Goal: Check status: Check status

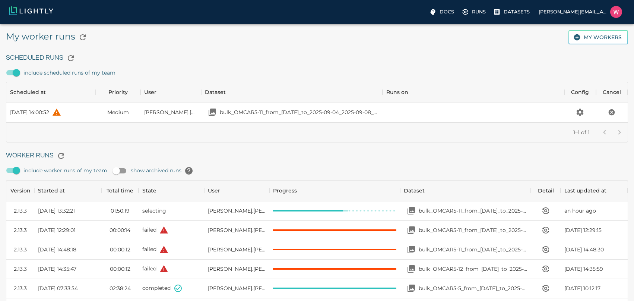
scroll to position [500, 616]
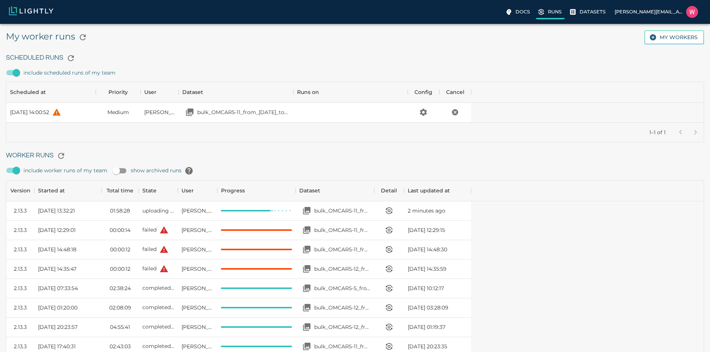
scroll to position [500, 459]
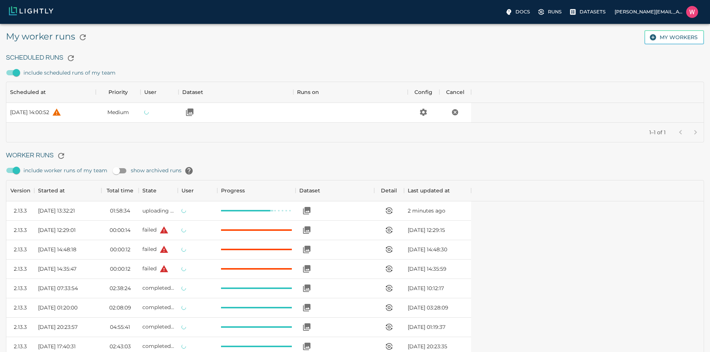
scroll to position [500, 459]
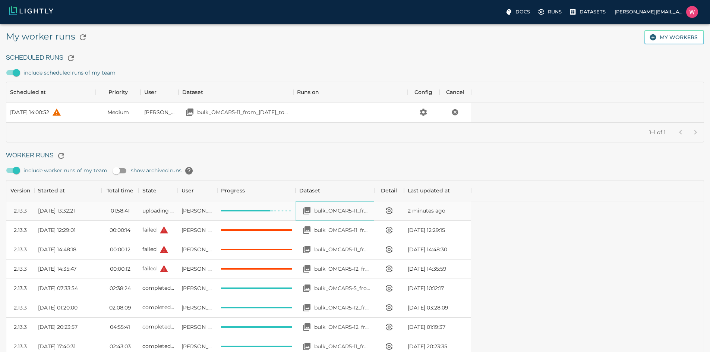
click at [370, 208] on p "bulk_OMCAR5-11_from_[DATE]_to_2025-09-03_2025-09-08_20-15-30" at bounding box center [342, 210] width 56 height 7
click at [289, 110] on p "bulk_OMCAR5-11_from_[DATE]_to_2025-09-04_2025-09-08_20-15-45" at bounding box center [243, 111] width 92 height 7
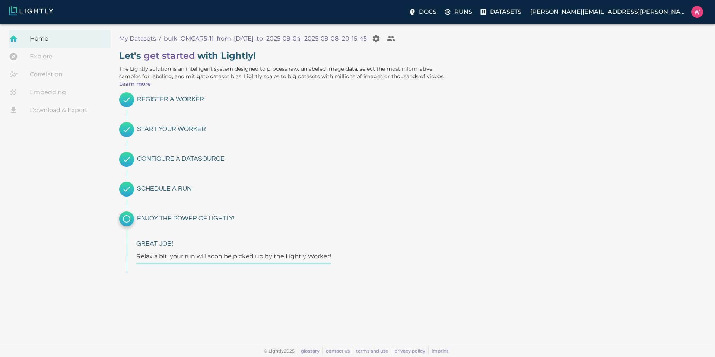
click at [487, 97] on div "Let ' s get started with Lightly! The Lightly solution is an intelligent system…" at bounding box center [361, 159] width 497 height 230
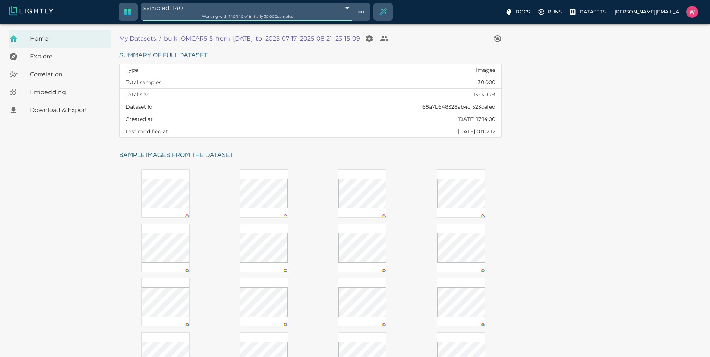
click at [72, 94] on span "Embedding" at bounding box center [67, 92] width 75 height 9
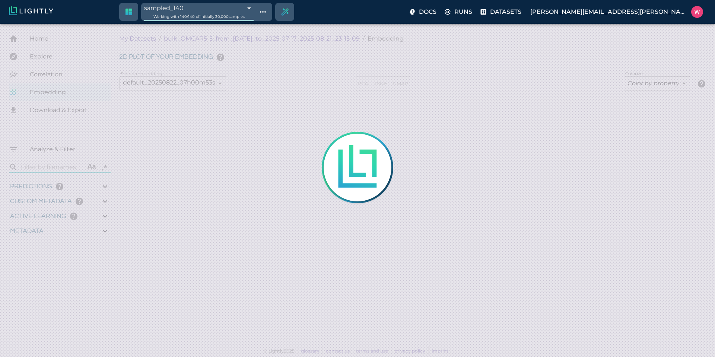
click at [454, 180] on div at bounding box center [357, 178] width 715 height 357
type input "1752710425.82775"
type input "1752796672.00375"
type input "0.999"
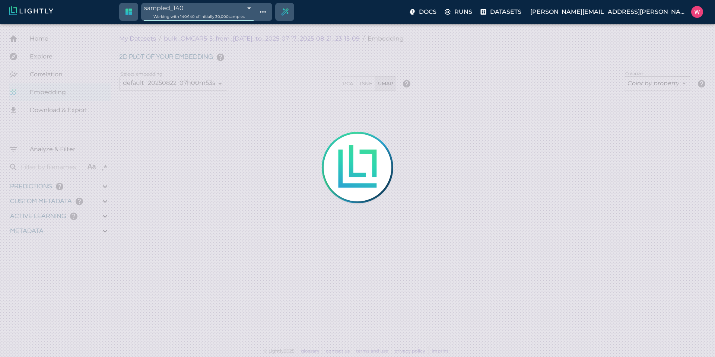
type input "0.996"
type input "0.809375703334808"
type input "16.6503757033348"
type input "1.94302248954773"
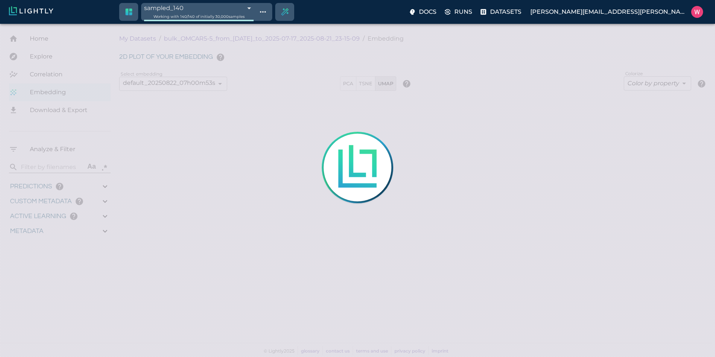
type input "33.6960224895477"
type input "1752710425.82775"
type input "1752796672.00375"
type input "0.999"
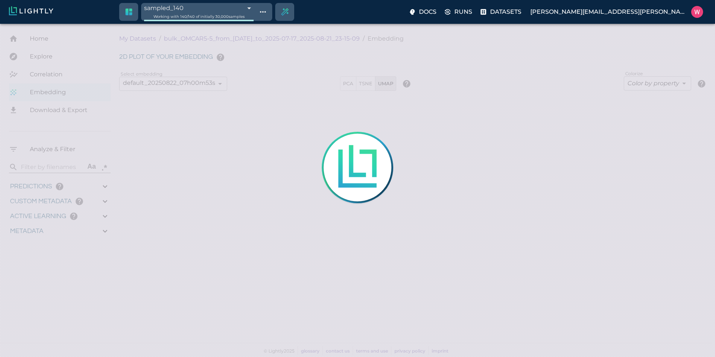
type input "0.996"
type input "0.809375703334808"
type input "16.6503757033348"
type input "1.94302248954773"
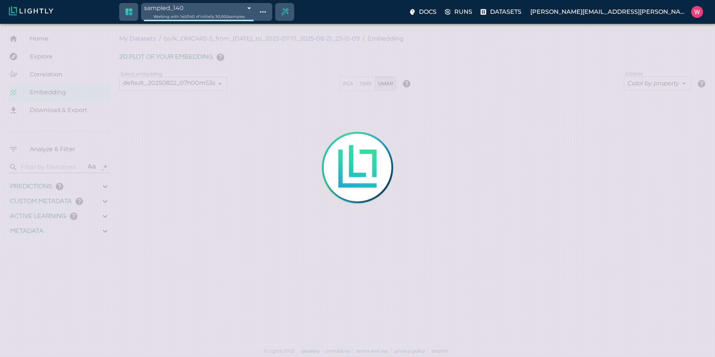
type input "33.6960224895477"
type input "9007199254740991"
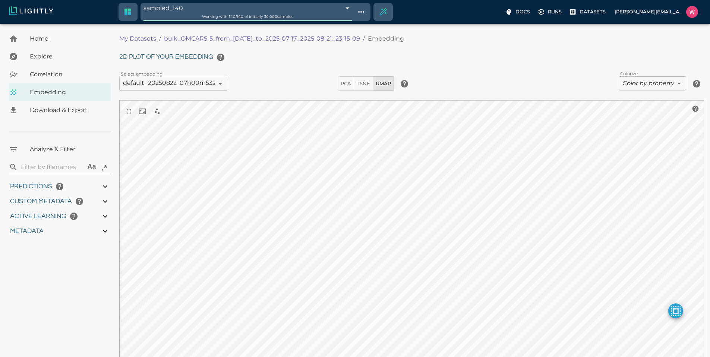
type input "1752710425.82775"
type input "1752796672.00375"
type input "0.999"
type input "0.996"
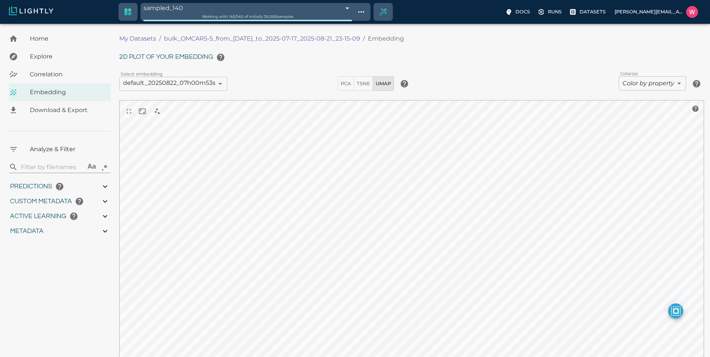
type input "0.996"
type input "0.809375703334808"
type input "16.6503757033348"
type input "1.94302248954773"
type input "33.6960224895477"
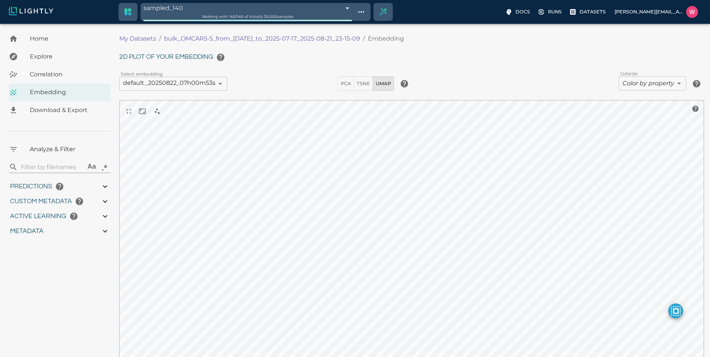
type input "9007199254740991"
click at [646, 83] on body "sampled_140 68a8c72d42b650cb9a562f68 Working with 140 / 140 of initially 30,000…" at bounding box center [355, 228] width 710 height 409
type input "1752710425.82775"
type input "1752796672.00375"
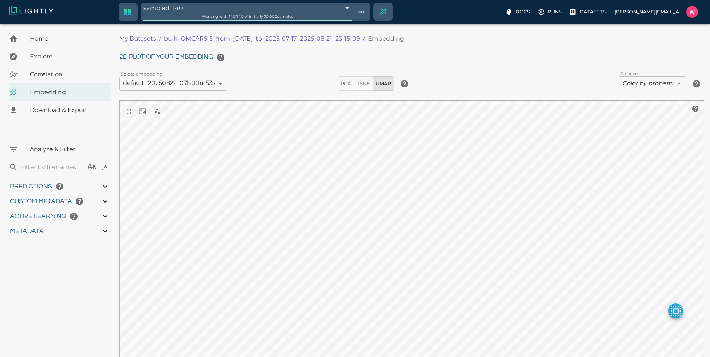
type input "0.999"
type input "0.996"
type input "0.809375703334808"
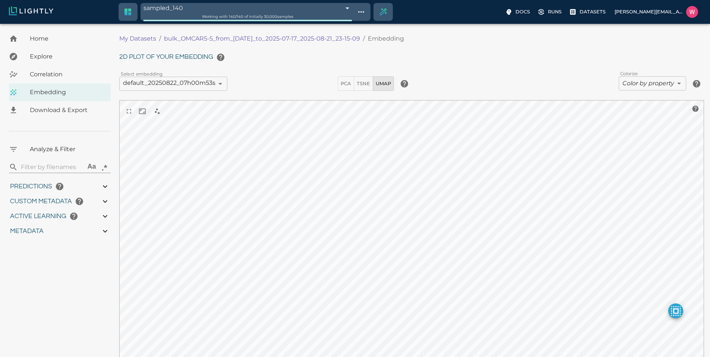
type input "16.6503757033348"
type input "1.94302248954773"
type input "33.6960224895477"
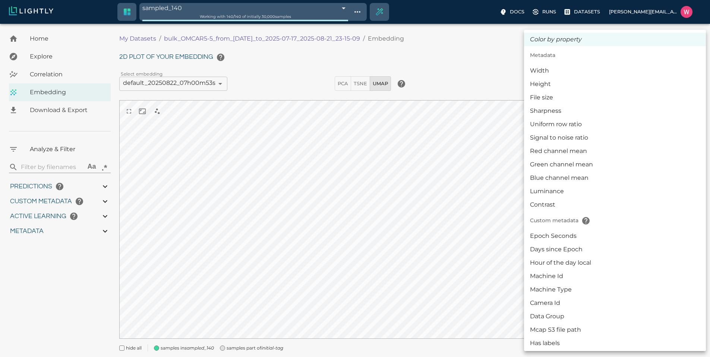
type input "1752710425.82775"
type input "1752796672.00375"
type input "0.999"
type input "0.996"
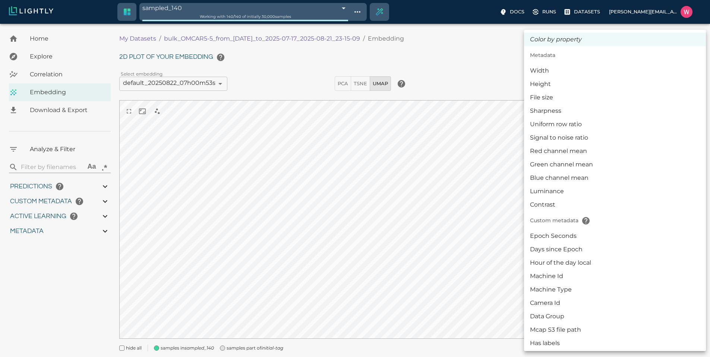
type input "0.996"
type input "0.809375703334808"
type input "16.6503757033348"
type input "1.94302248954773"
type input "33.6960224895477"
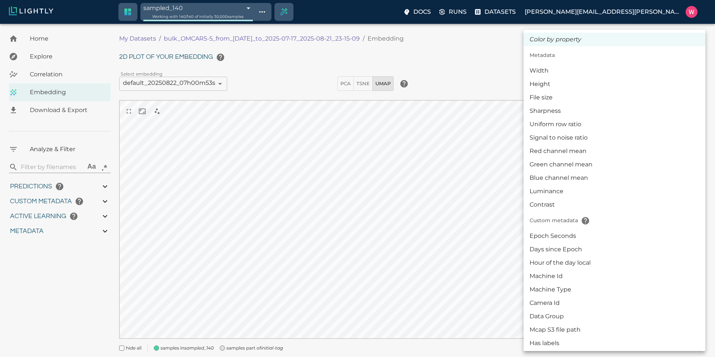
click at [381, 157] on div at bounding box center [357, 178] width 715 height 357
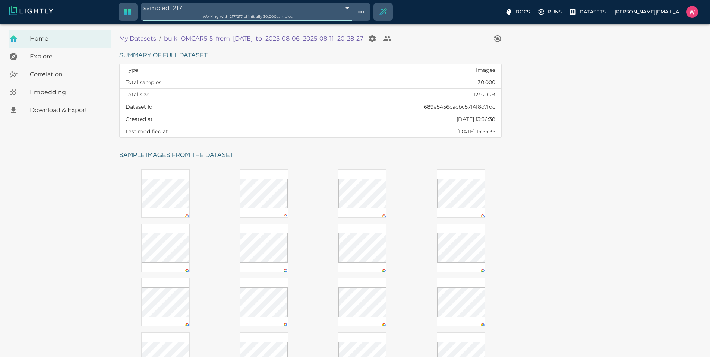
click at [83, 97] on div "Embedding" at bounding box center [60, 92] width 102 height 18
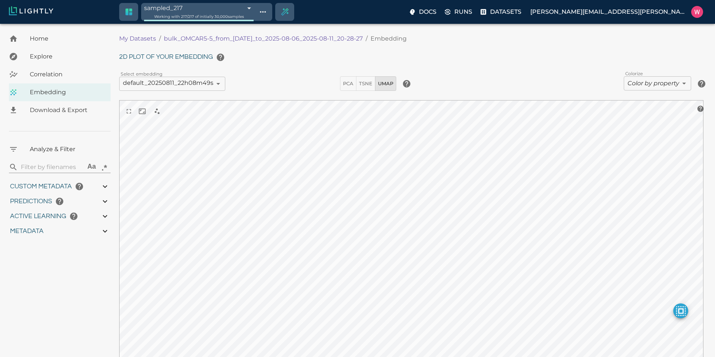
type input "1754478757.022"
type input "0.999"
type input "0.556"
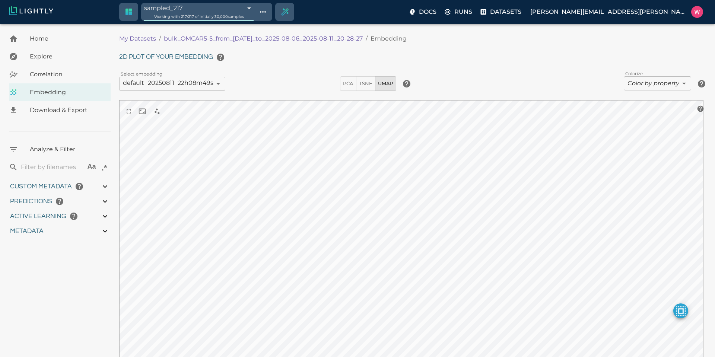
type input "9007199254740991"
type input "0.798946380615234"
type input "96.3789463806152"
type input "26.544"
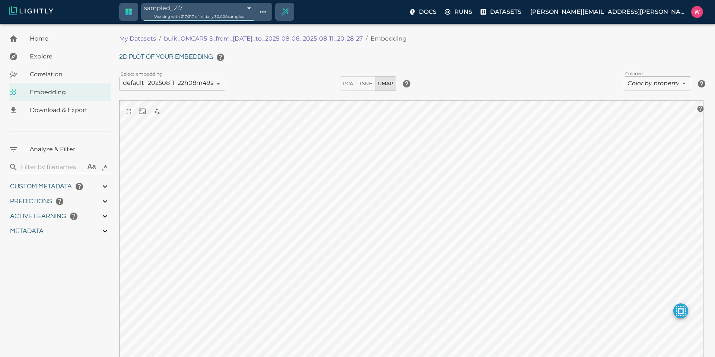
type input "1754478757.022"
type input "0.999"
type input "0.556"
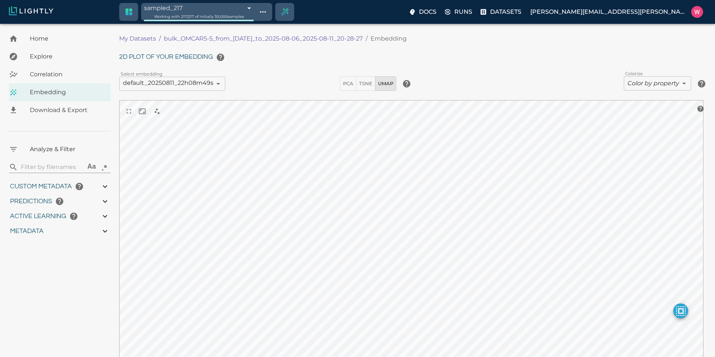
type input "9007199254740991"
type input "0.798946380615234"
type input "96.3789463806152"
type input "26.544"
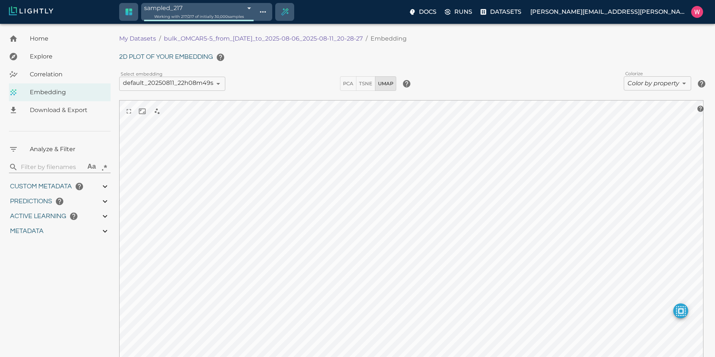
type input "1754478757.022"
type input "0.999"
type input "0.556"
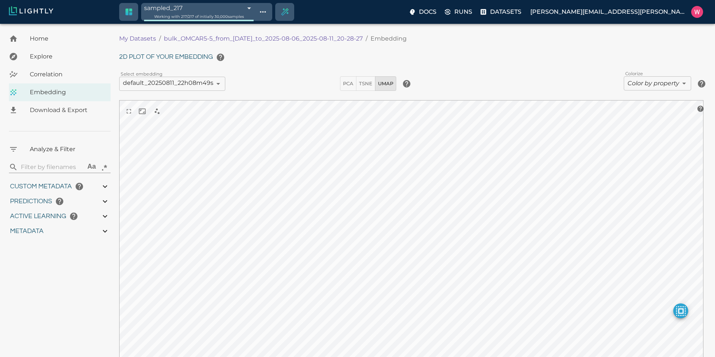
type input "0.798946380615234"
type input "96.3789463806152"
type input "26.544"
type input "1754478757.022"
type input "0.999"
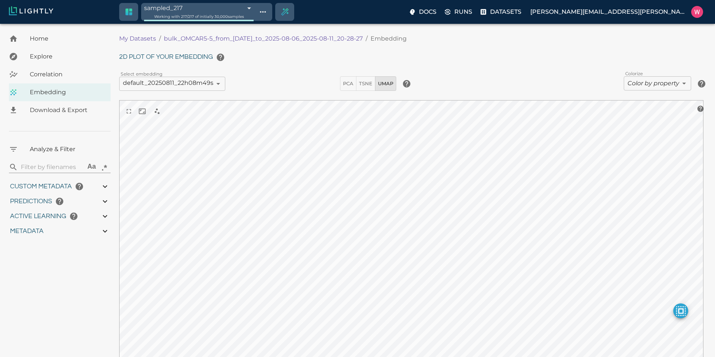
type input "0.999"
type input "0.556"
type input "0.798946380615234"
type input "96.3789463806152"
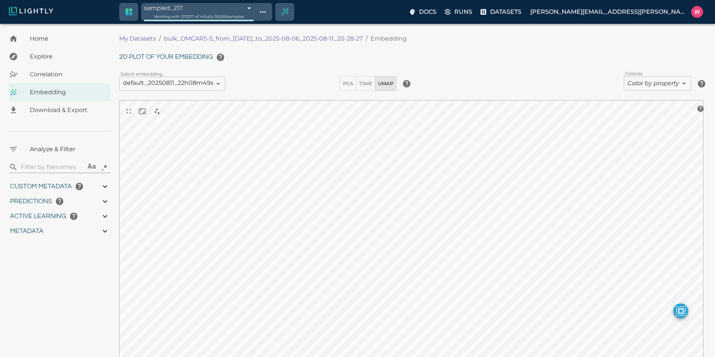
type input "26.544"
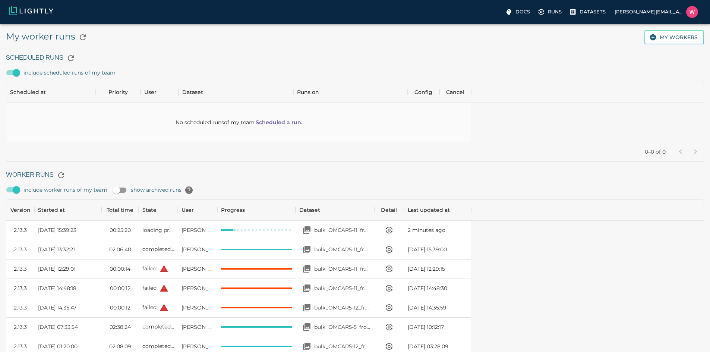
scroll to position [500, 459]
click at [569, 10] on icon at bounding box center [572, 11] width 7 height 7
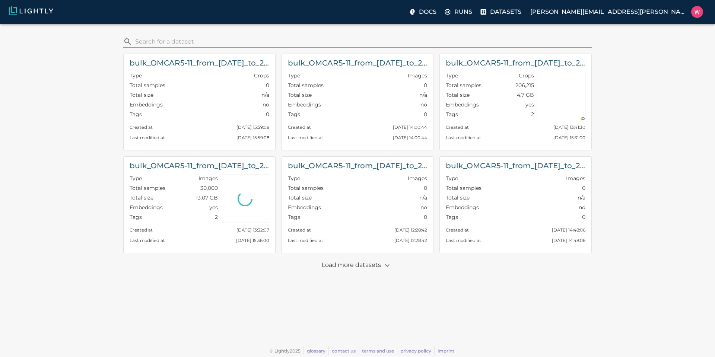
click at [241, 38] on input "search" at bounding box center [362, 42] width 454 height 12
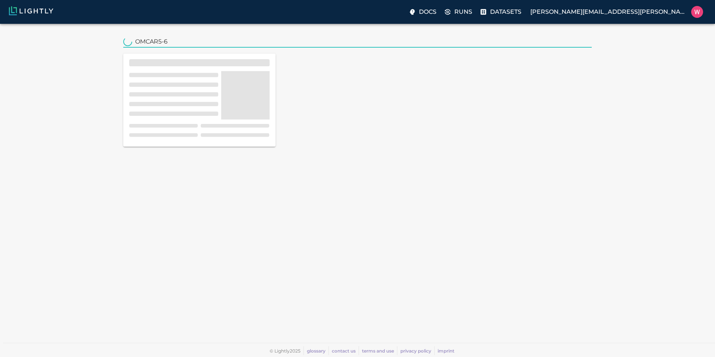
type input "OMCAR5-6"
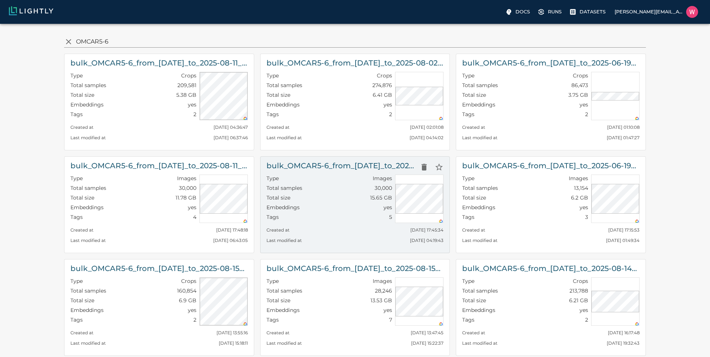
click at [302, 186] on p "Total samples" at bounding box center [284, 187] width 36 height 7
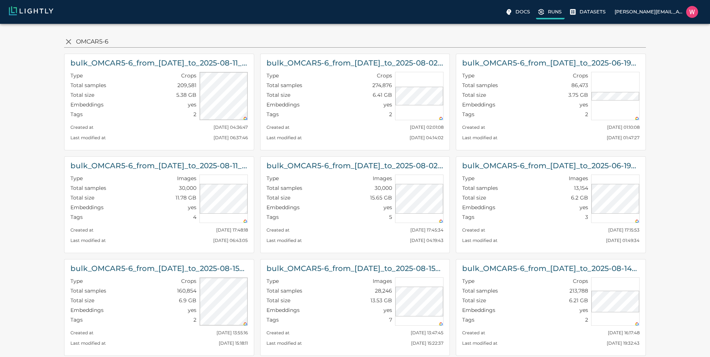
click at [548, 9] on p "Runs" at bounding box center [555, 11] width 14 height 7
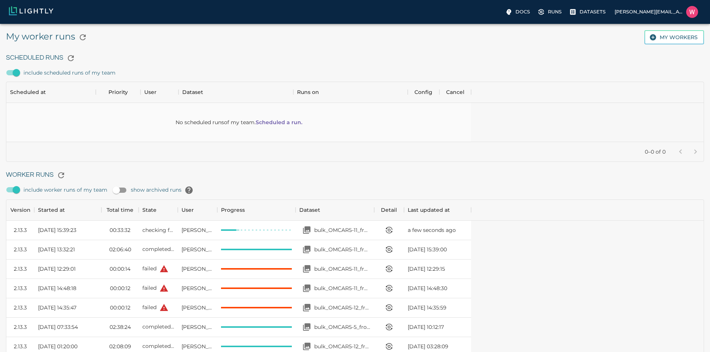
scroll to position [306, 0]
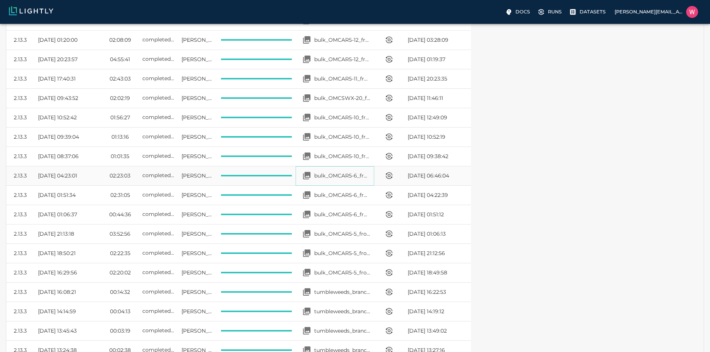
click at [370, 175] on p "bulk_OMCAR5-6_from_2025-08-11_to_2025-08-11_2025-08-22_00-19-05" at bounding box center [342, 175] width 56 height 7
click at [394, 173] on icon "View worker run detail" at bounding box center [389, 175] width 9 height 9
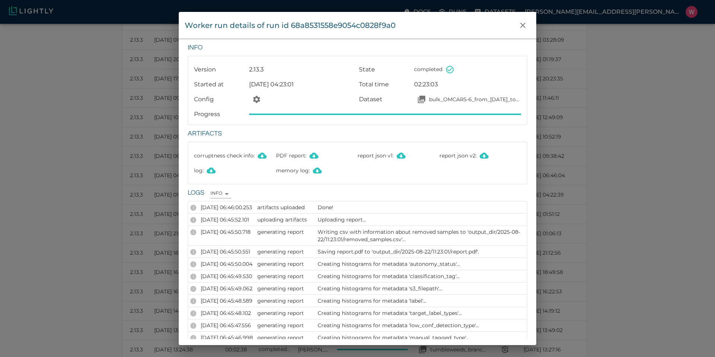
click at [566, 130] on div "Worker run details of run id 68a8531558e9054c0828f9a0 Info Version 2.13.3 State…" at bounding box center [357, 178] width 715 height 357
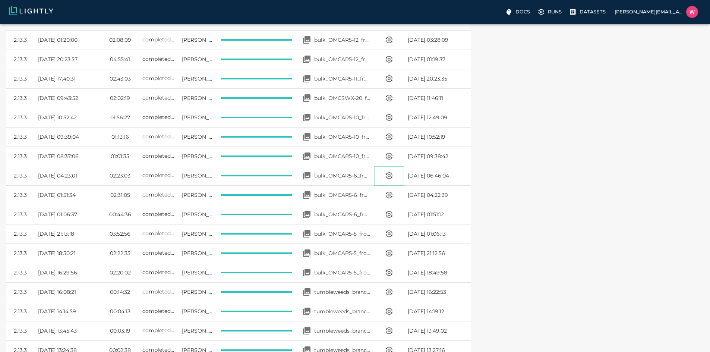
scroll to position [6, 6]
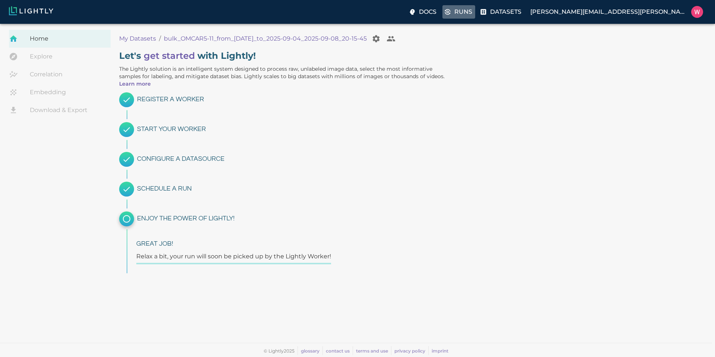
click at [452, 12] on icon at bounding box center [447, 11] width 7 height 7
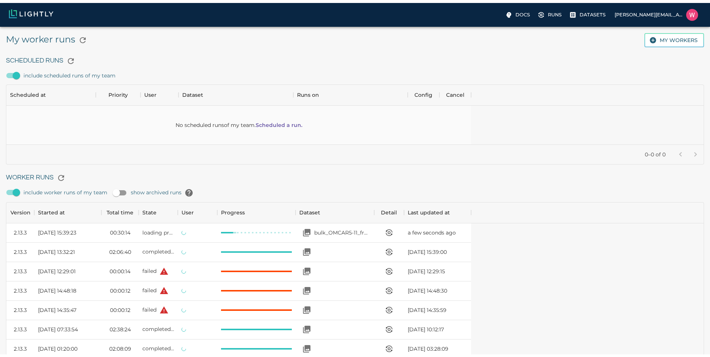
scroll to position [500, 459]
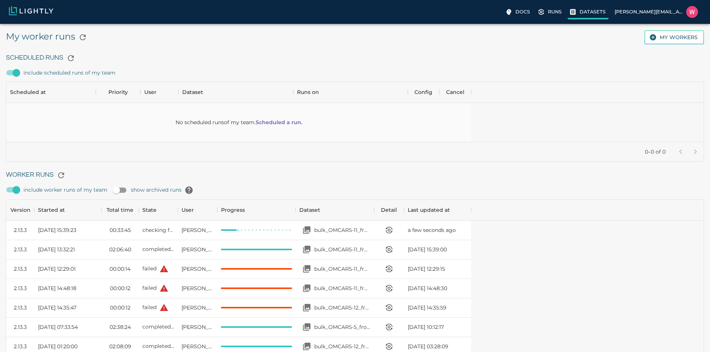
click at [579, 10] on p "Datasets" at bounding box center [592, 11] width 26 height 7
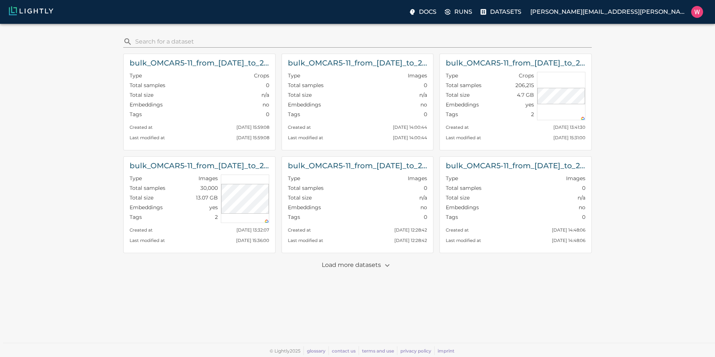
click at [350, 37] on input "search" at bounding box center [362, 42] width 454 height 12
paste input "OMCAR5-6"
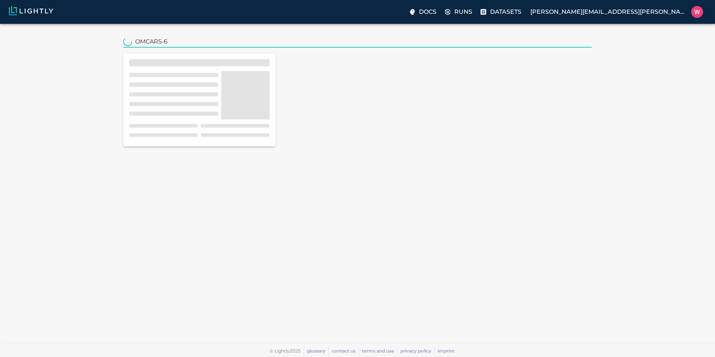
type input "OMCAR5-6"
